Goal: Information Seeking & Learning: Learn about a topic

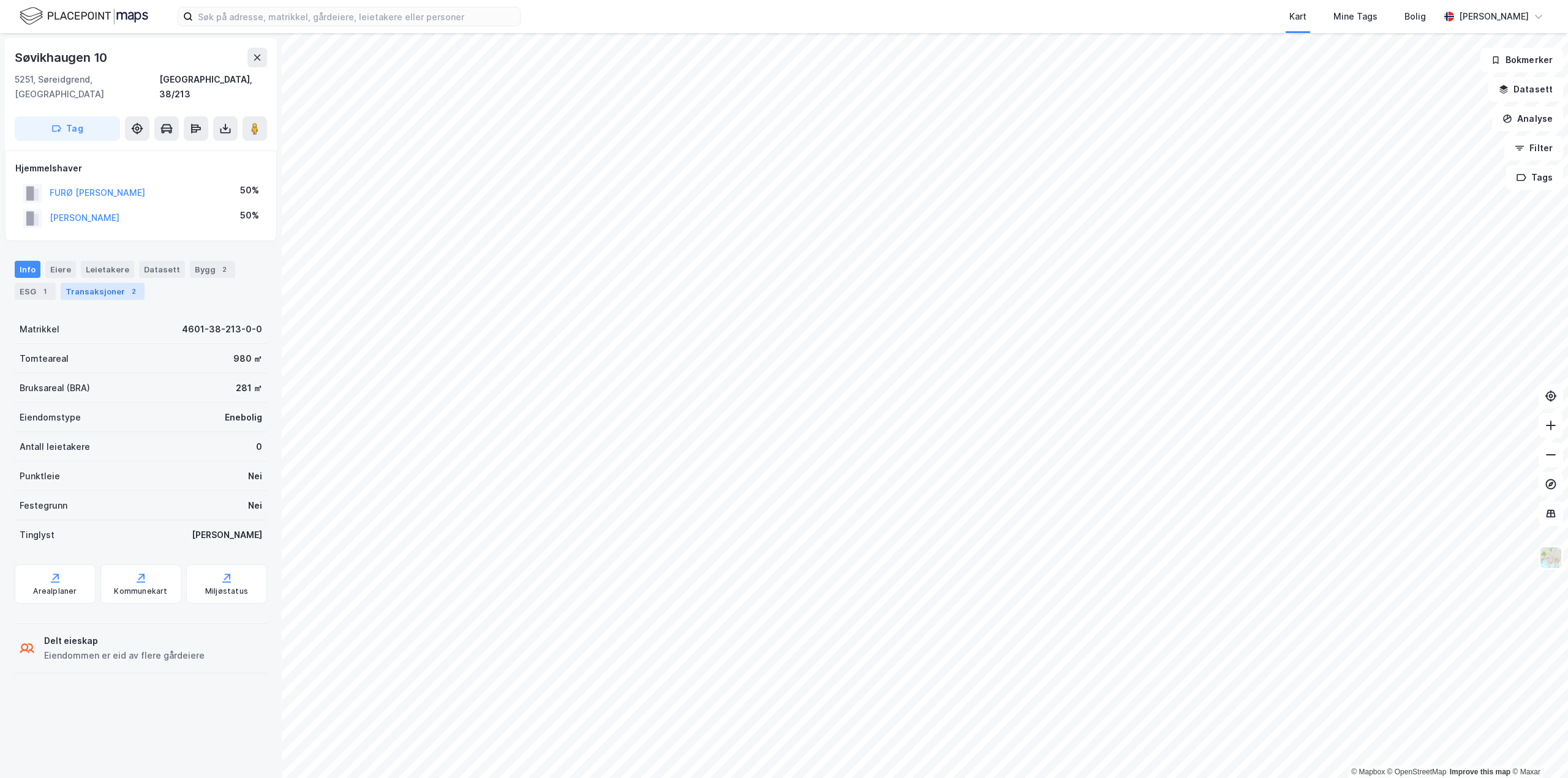
click at [113, 283] on div "Transaksjoner 2" at bounding box center [102, 291] width 84 height 17
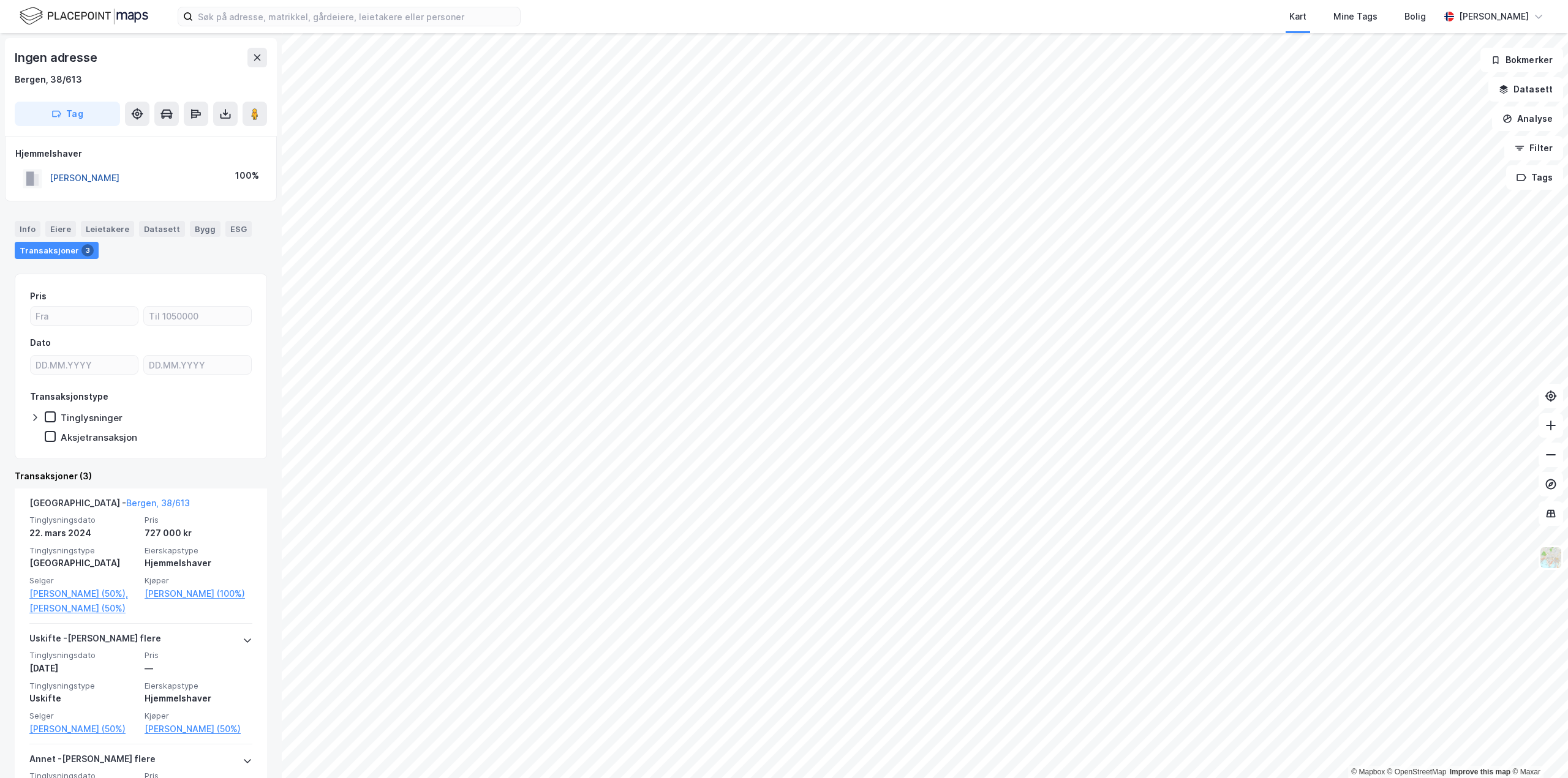
click at [0, 0] on button "[PERSON_NAME]" at bounding box center [0, 0] width 0 height 0
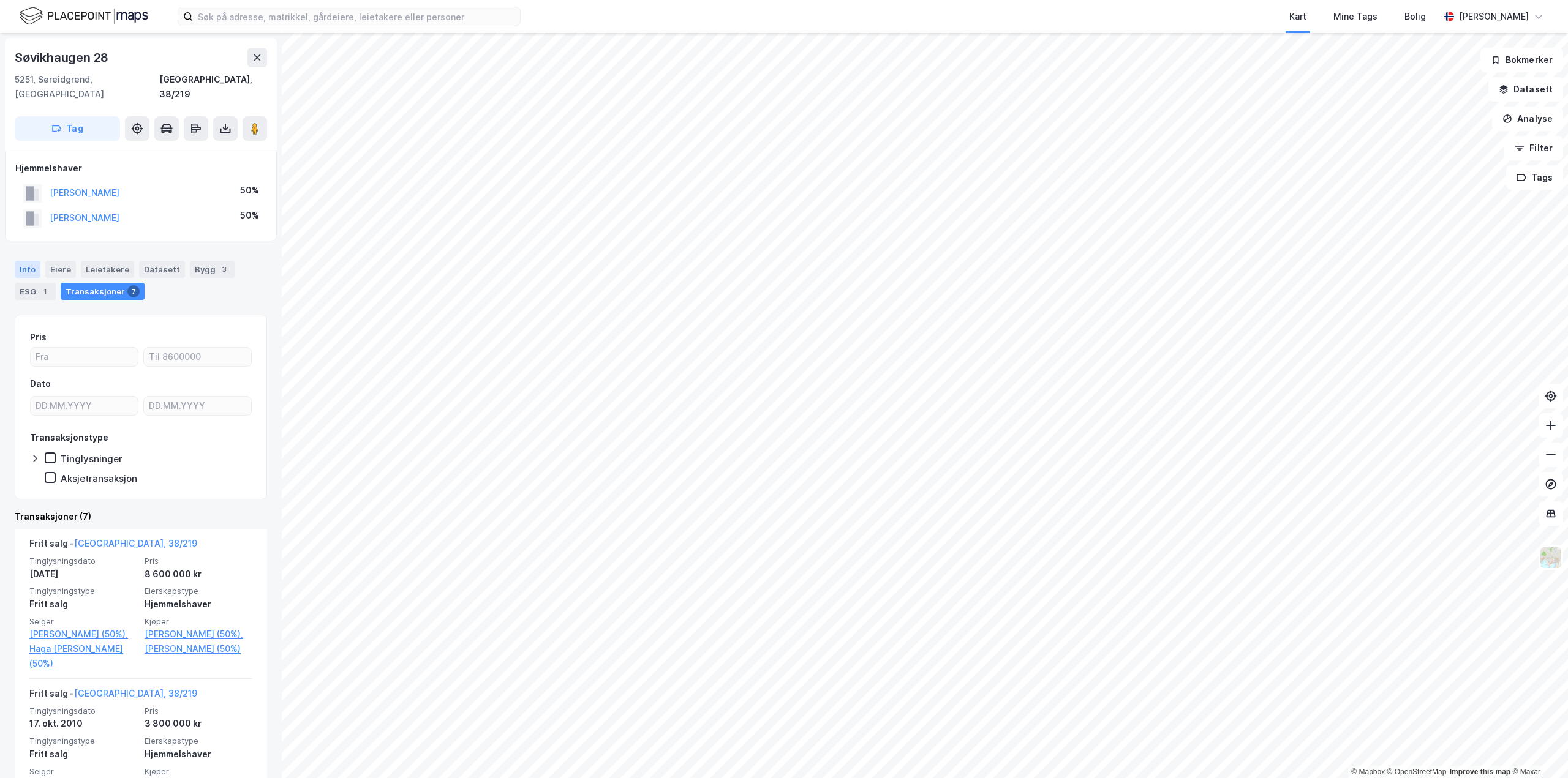
click at [36, 261] on div "Info" at bounding box center [27, 269] width 26 height 17
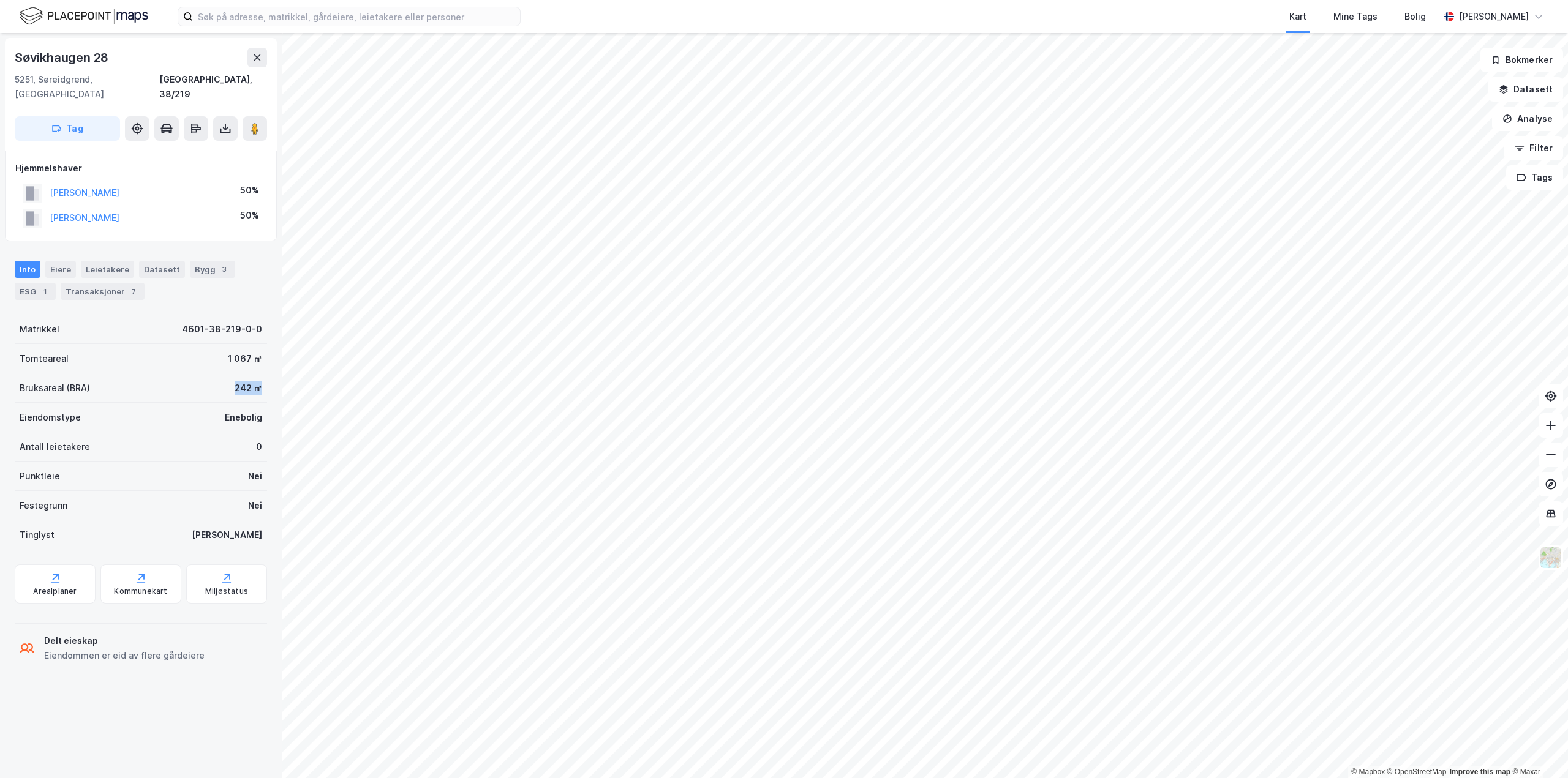
drag, startPoint x: 253, startPoint y: 373, endPoint x: 219, endPoint y: 374, distance: 34.0
click at [219, 374] on div "Bruksareal (BRA) 242 ㎡" at bounding box center [141, 388] width 253 height 29
click at [101, 283] on div "Transaksjoner 2" at bounding box center [102, 291] width 84 height 17
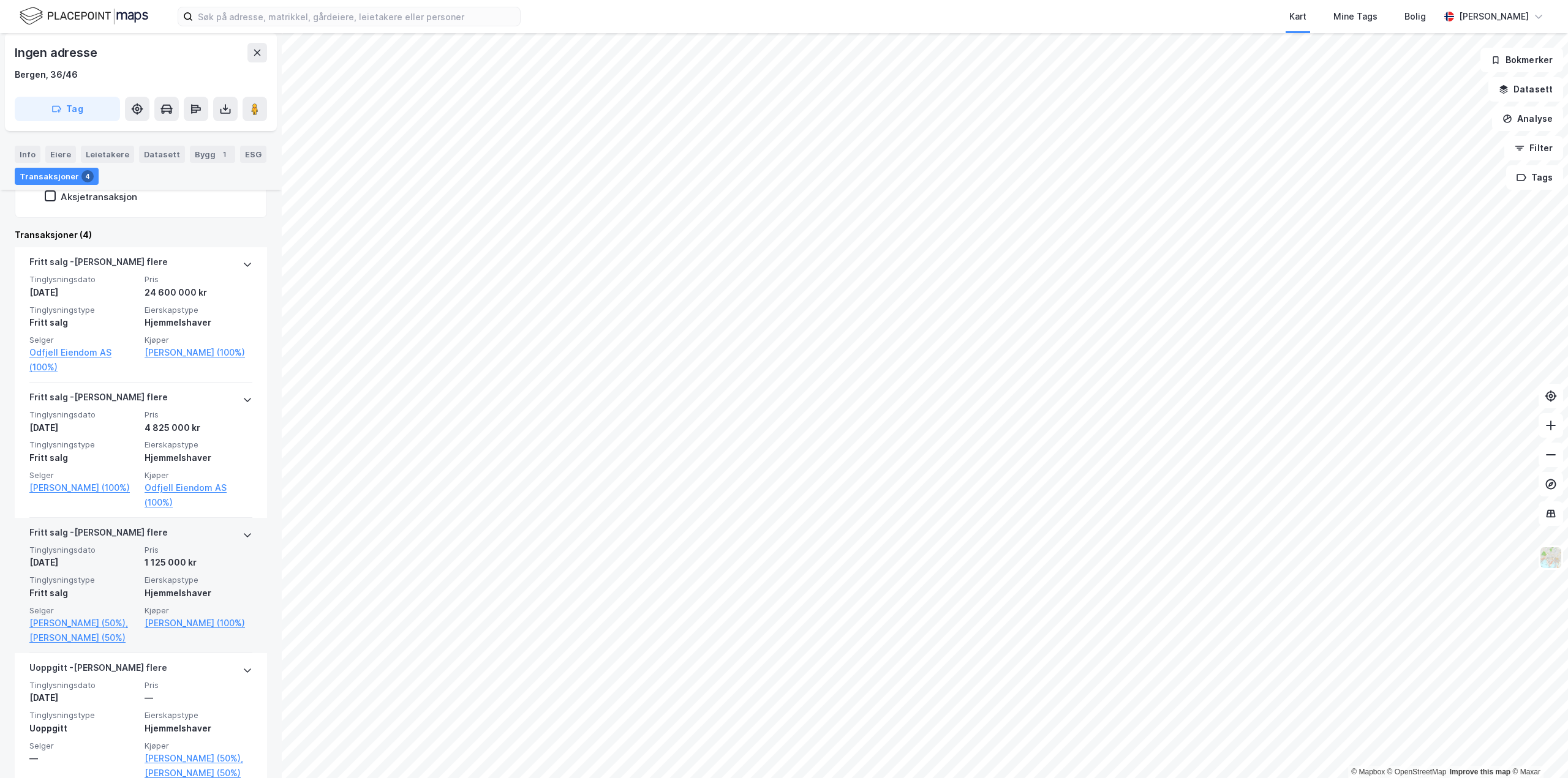
scroll to position [245, 0]
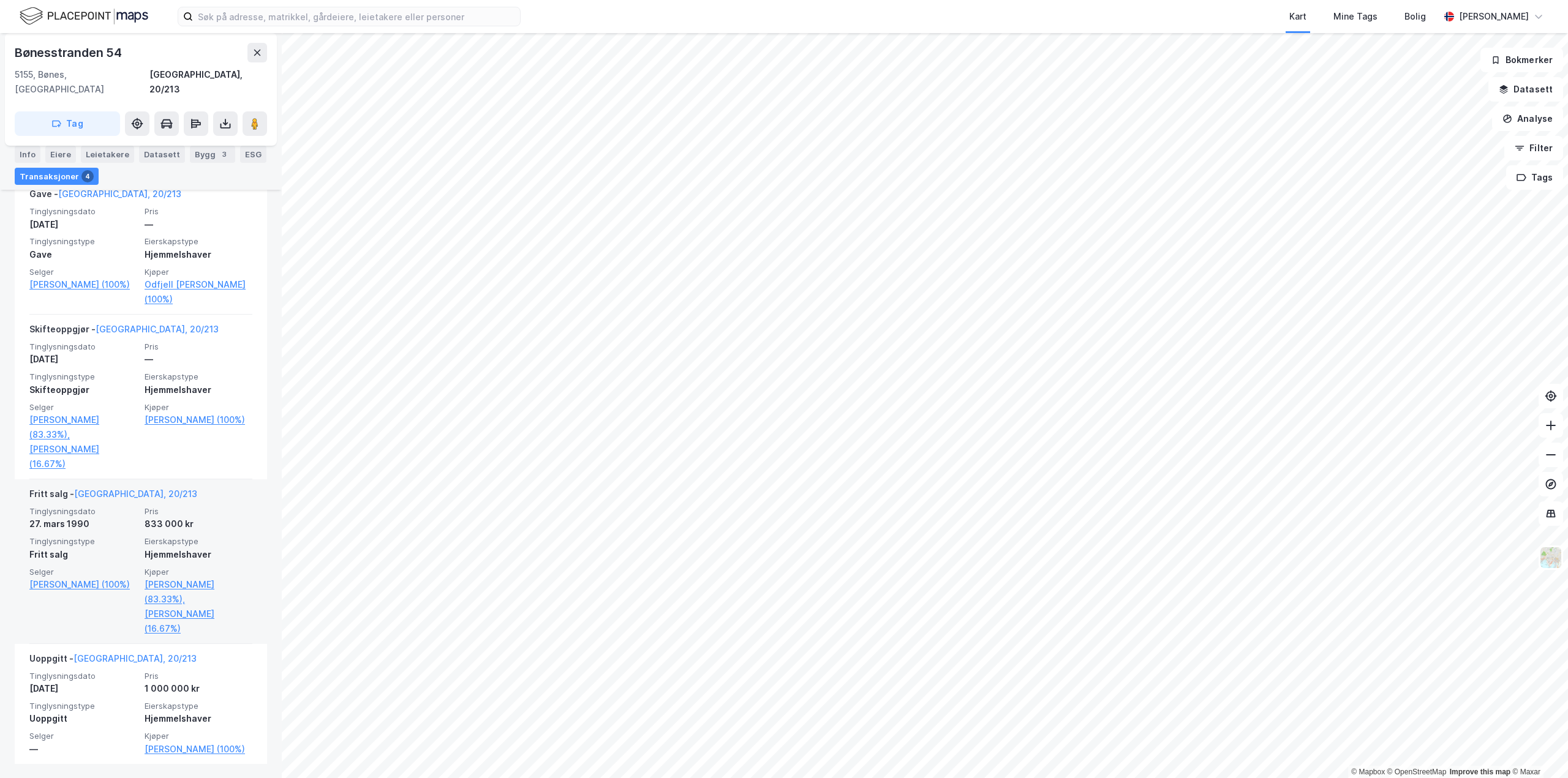
scroll to position [325, 0]
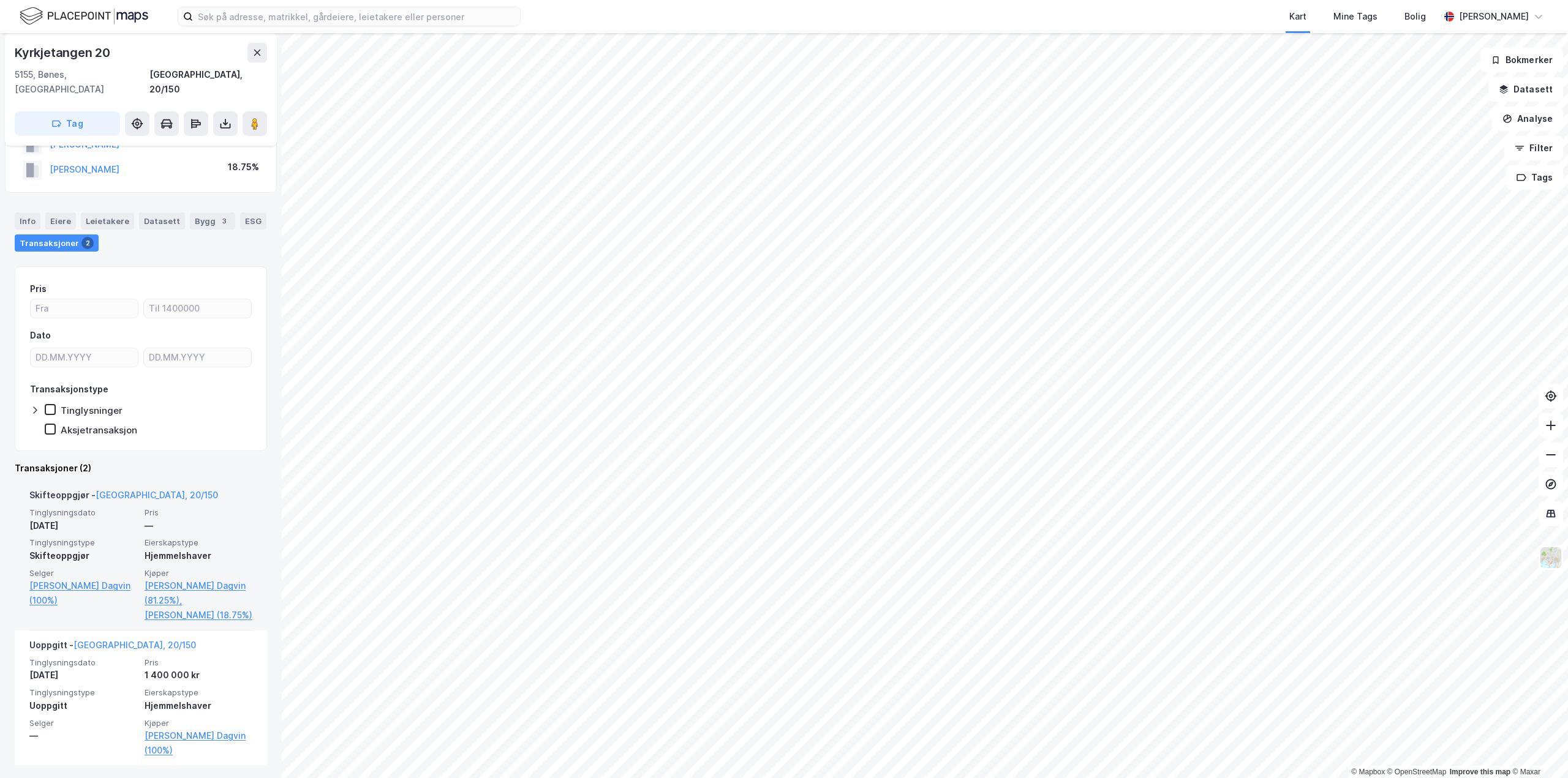
scroll to position [51, 0]
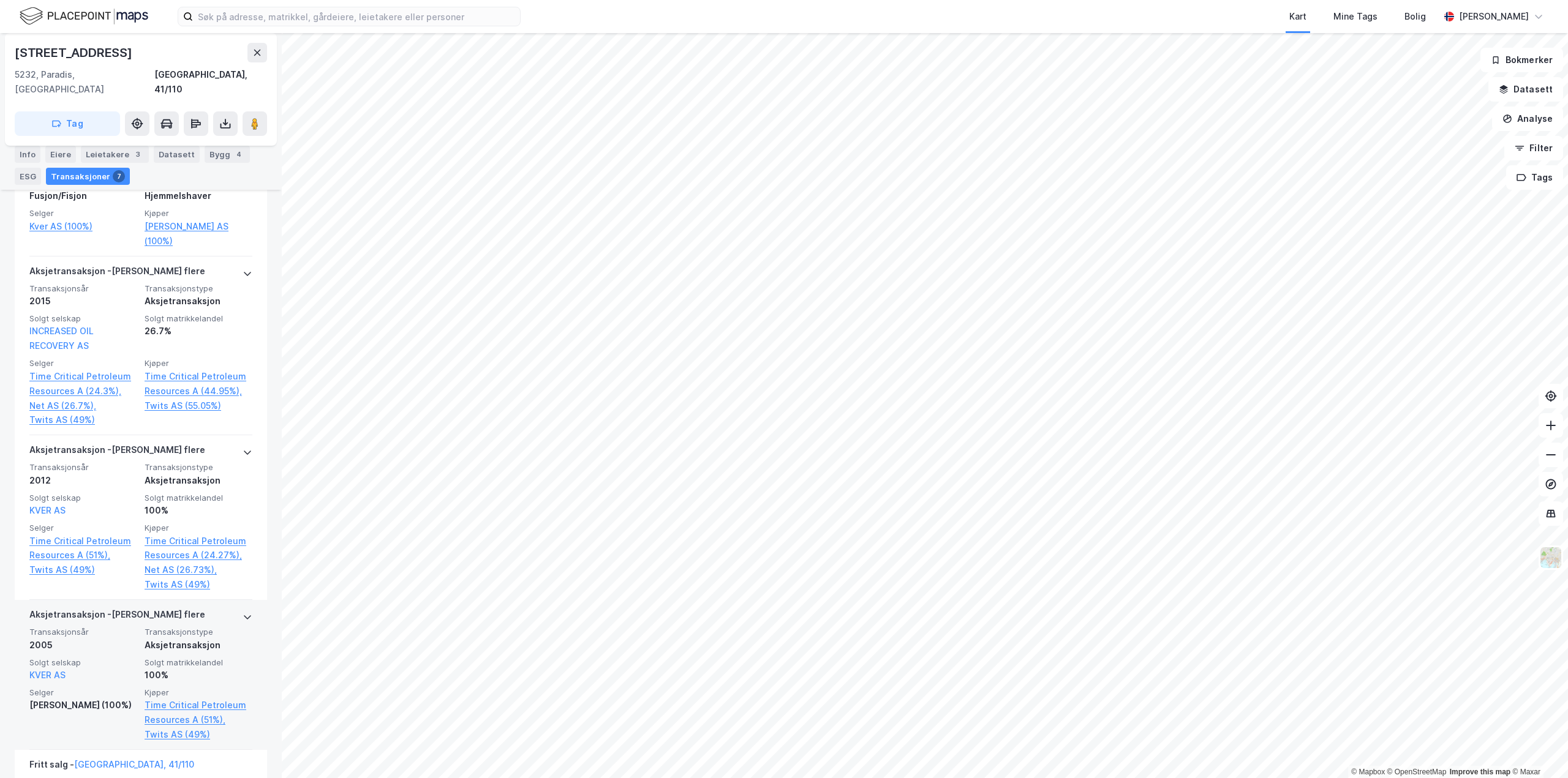
scroll to position [612, 0]
